Goal: Information Seeking & Learning: Learn about a topic

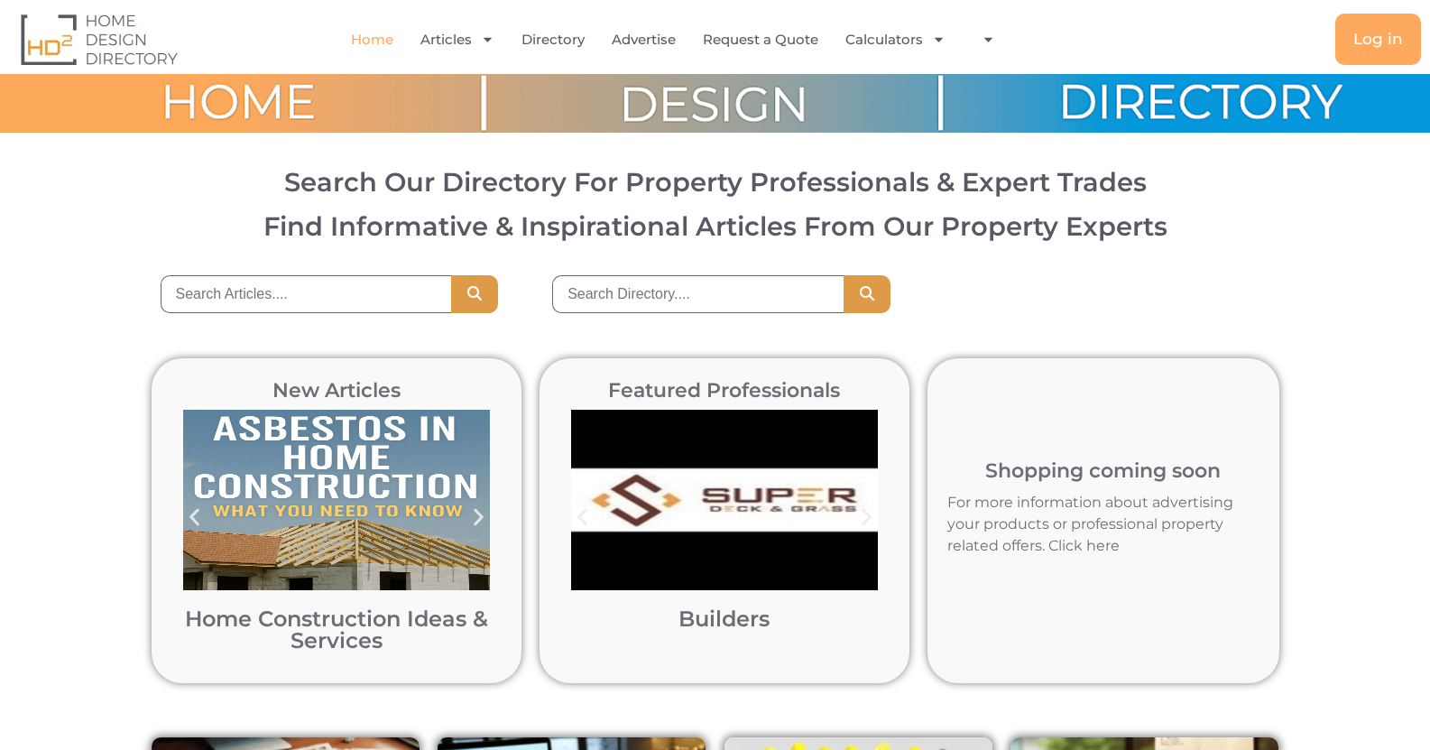
click at [1365, 353] on div "New Articles Home Construction Ideas & Services Home Construction Ideas & Servi…" at bounding box center [715, 520] width 1430 height 379
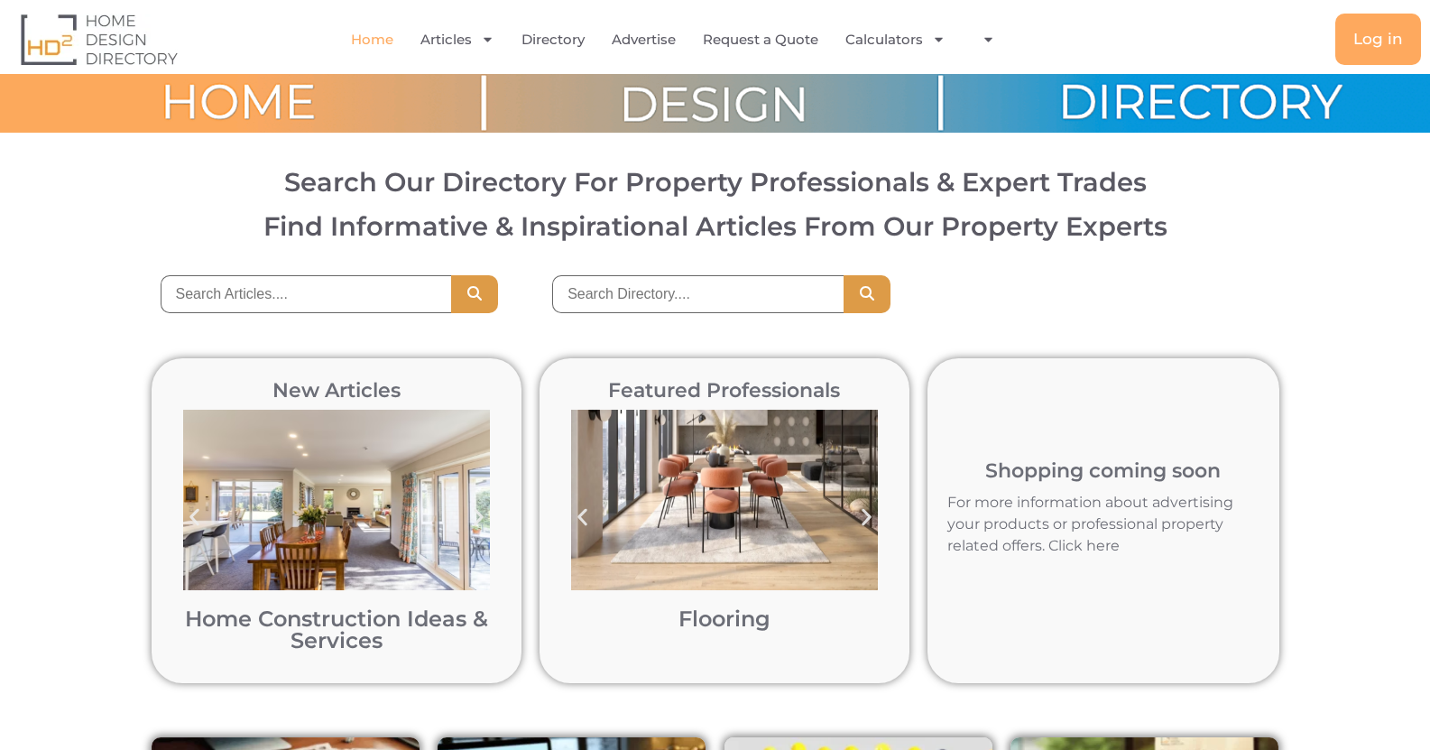
click at [320, 526] on img "8 / 12" at bounding box center [336, 500] width 307 height 180
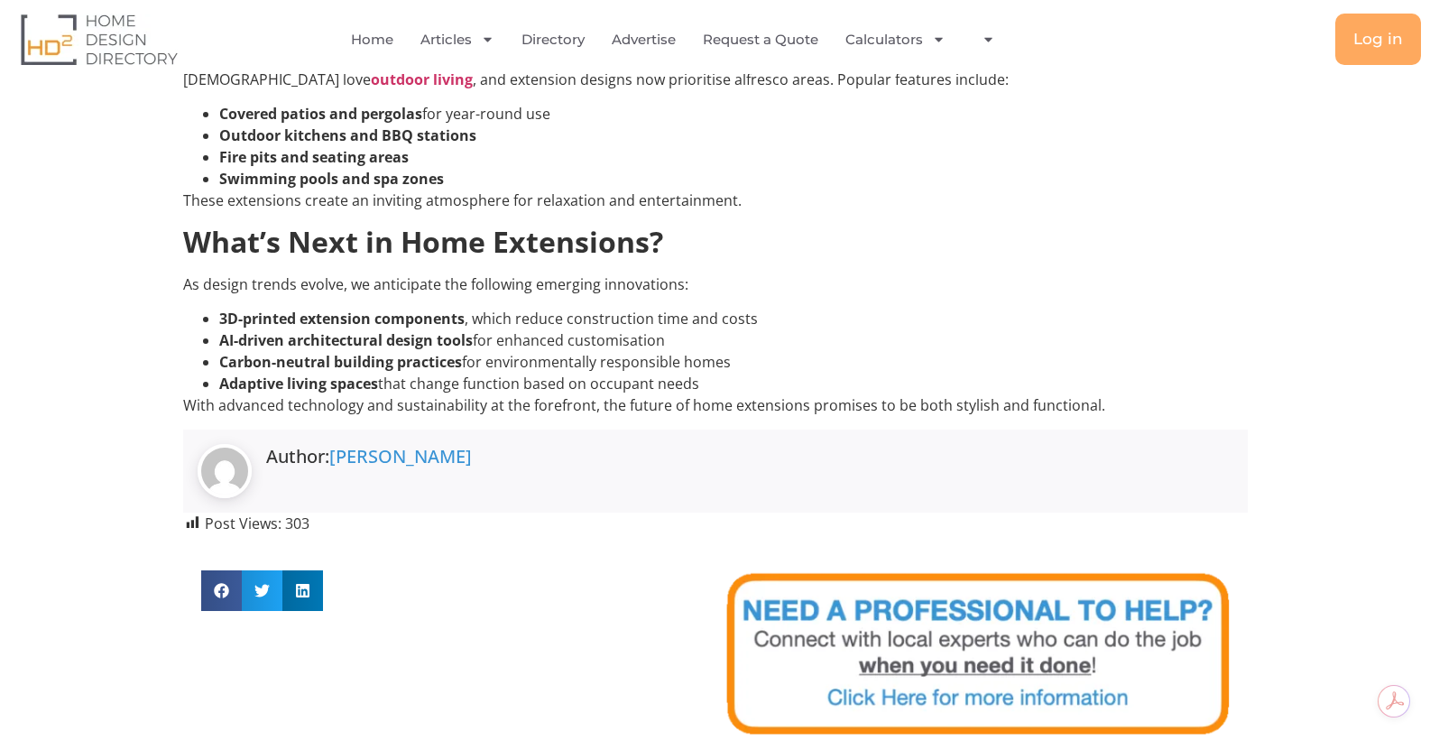
scroll to position [2346, 0]
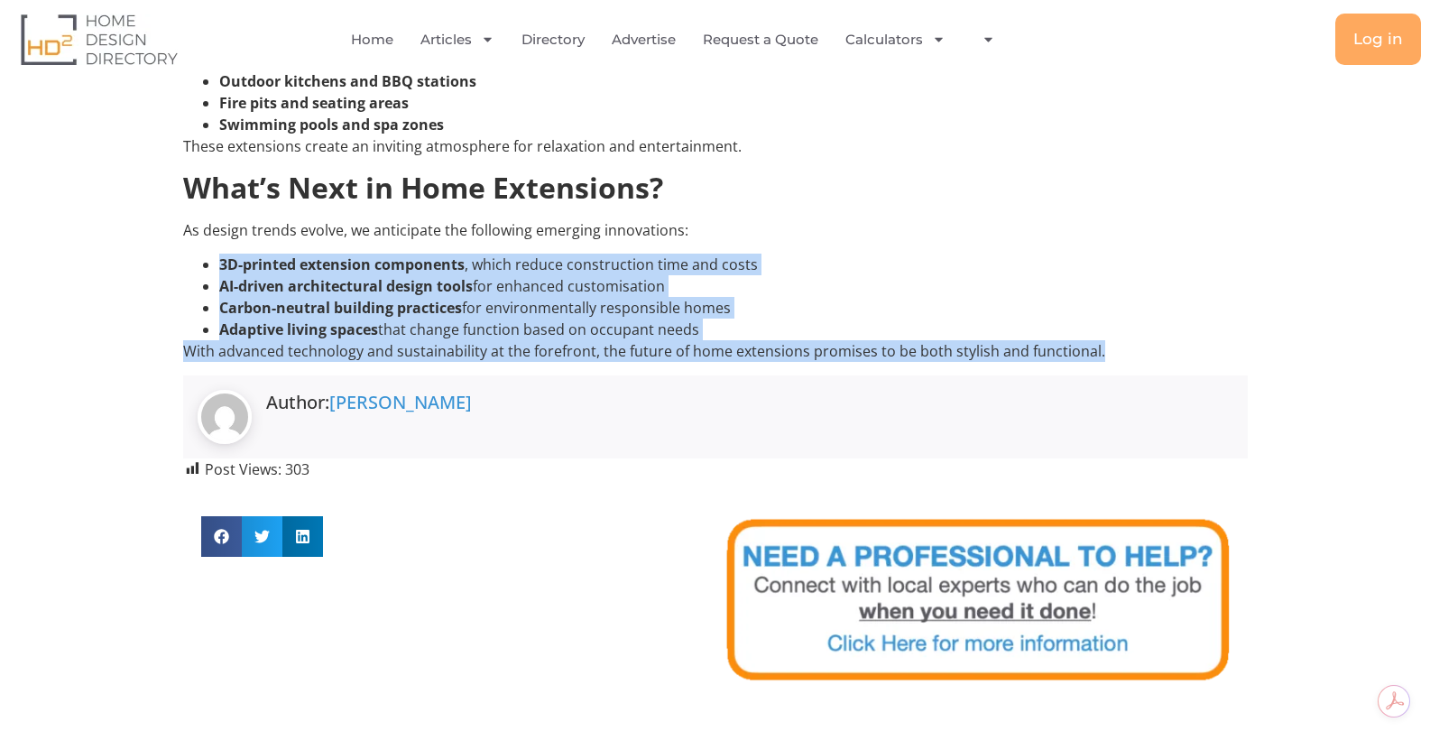
drag, startPoint x: 218, startPoint y: 263, endPoint x: 1132, endPoint y: 347, distance: 917.1
click at [1132, 347] on p "With advanced technology and sustainability at the forefront, the future of hom…" at bounding box center [715, 351] width 1065 height 22
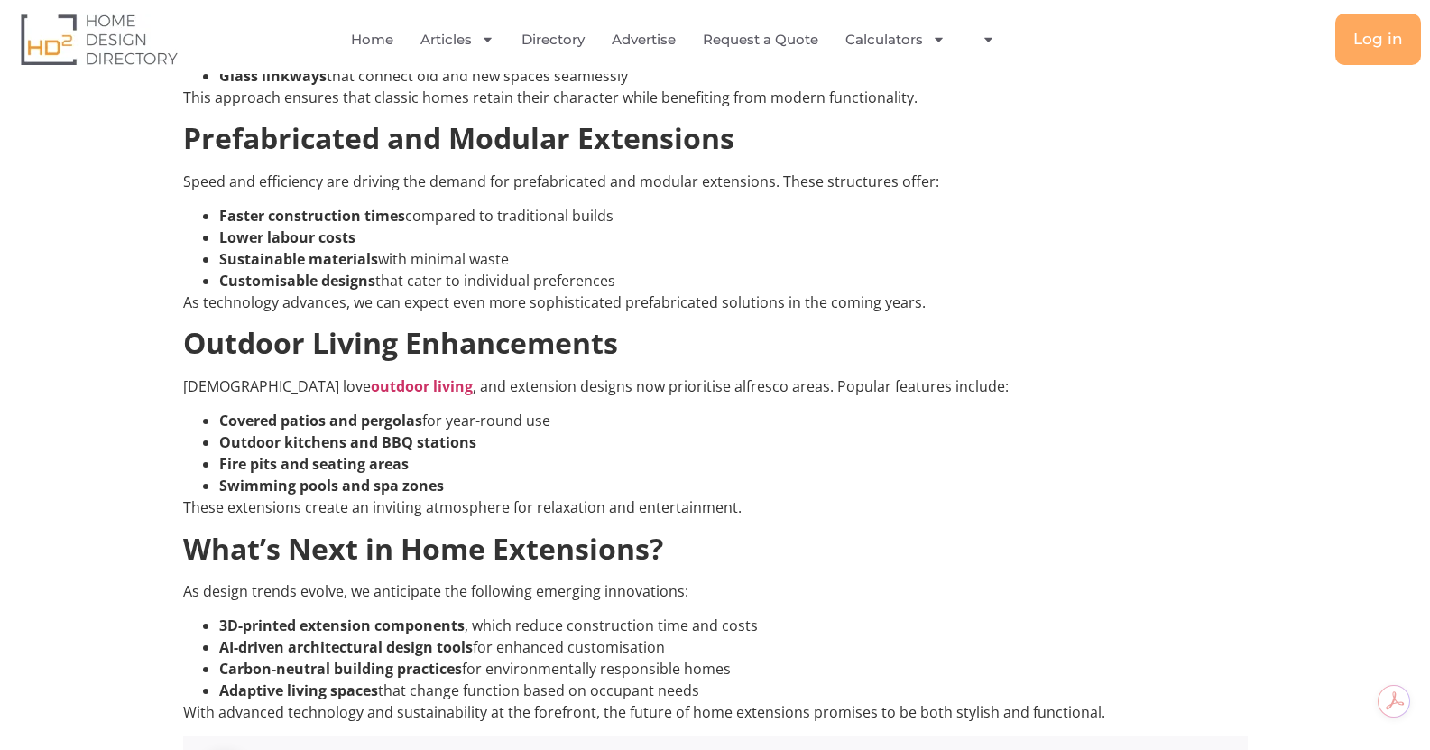
scroll to position [1624, 0]
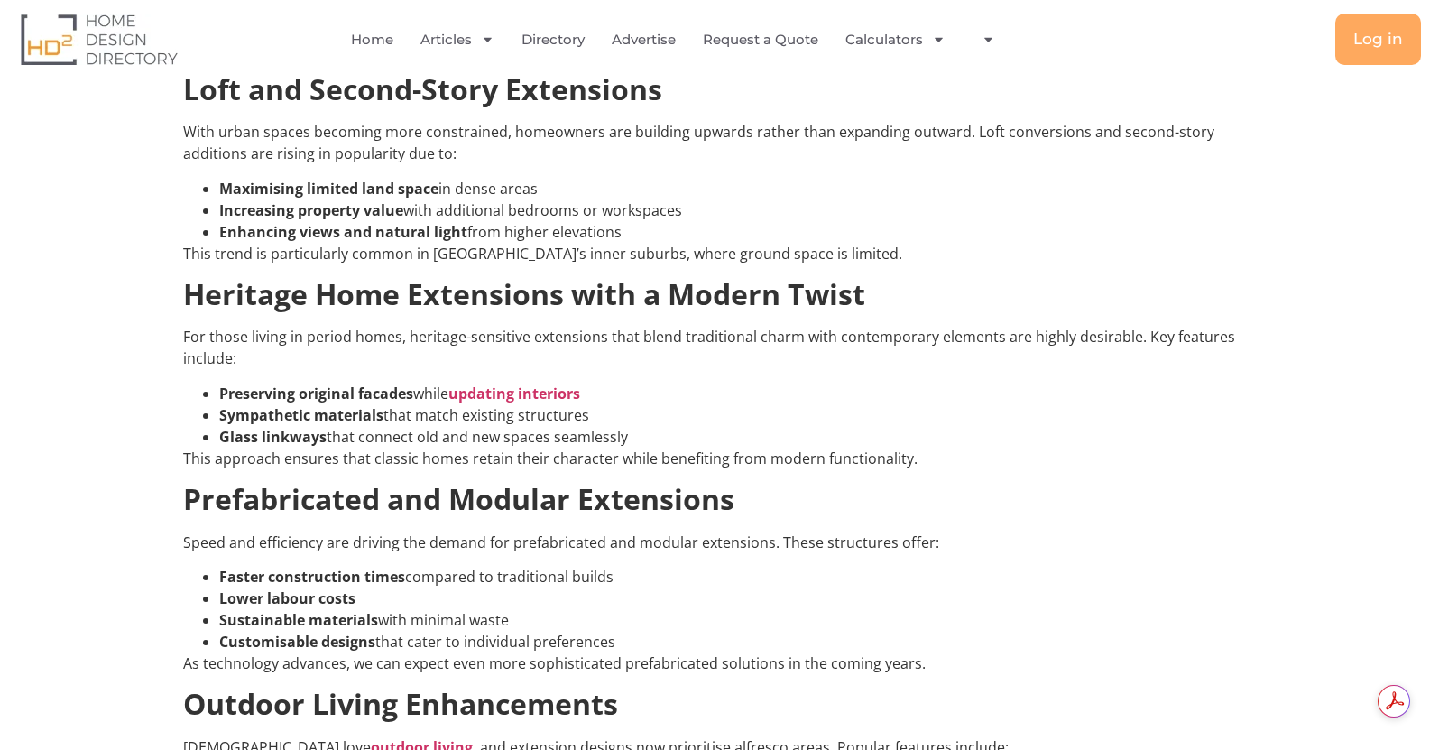
click at [1180, 266] on div "Homeowners are looking for stylish, functional, and sustainable extensions, and…" at bounding box center [715, 181] width 1065 height 2040
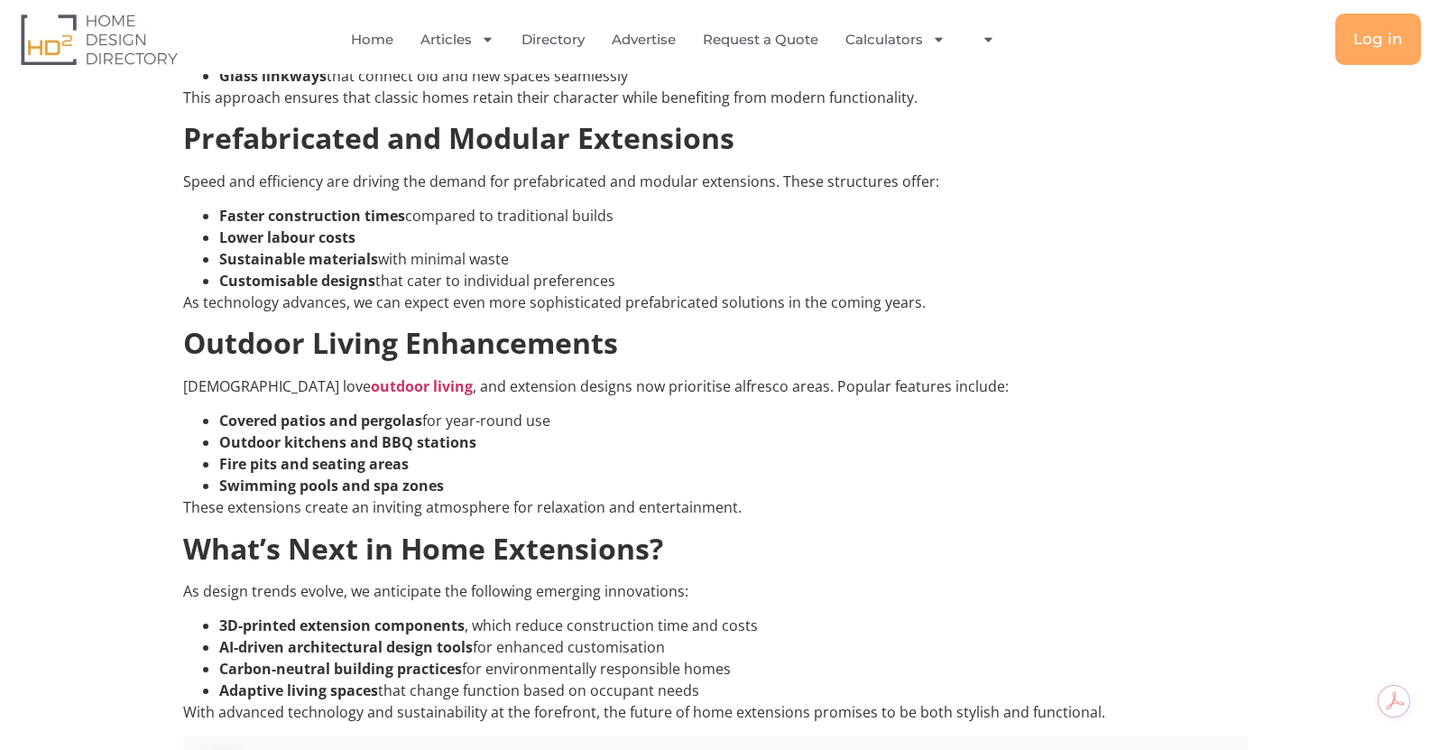
scroll to position [2166, 0]
